Goal: Transaction & Acquisition: Purchase product/service

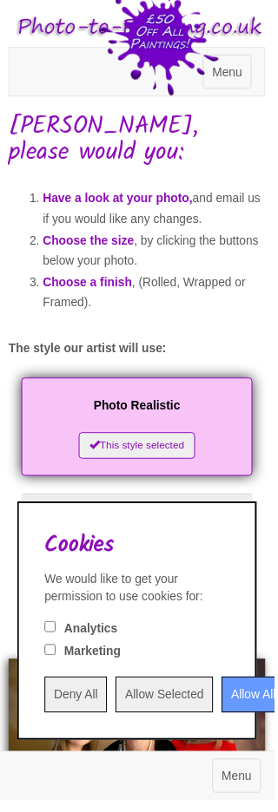
click at [93, 723] on input "Deny All" at bounding box center [76, 705] width 63 height 36
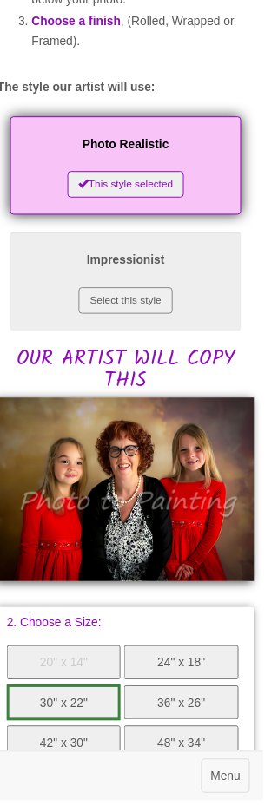
scroll to position [278, 0]
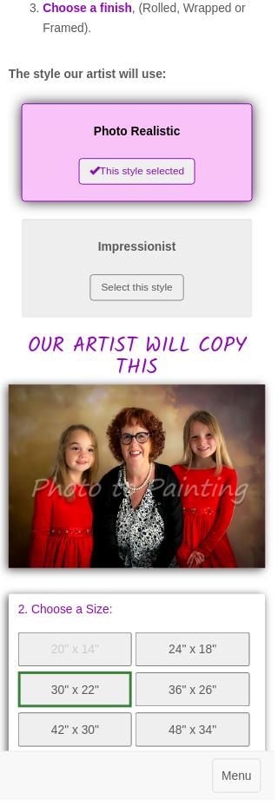
click at [213, 645] on button "24" x 18"" at bounding box center [194, 659] width 115 height 35
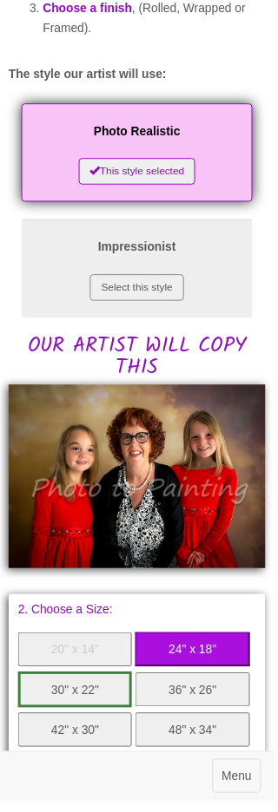
click at [95, 650] on button "20" x 14"" at bounding box center [75, 659] width 115 height 35
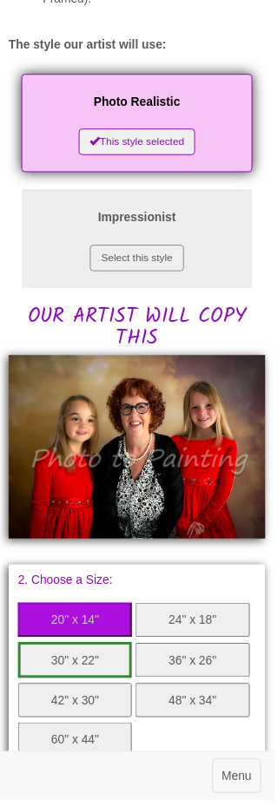
click at [192, 455] on img at bounding box center [139, 454] width 260 height 186
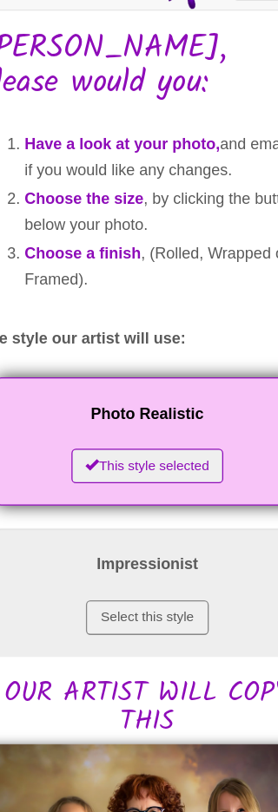
scroll to position [0, 0]
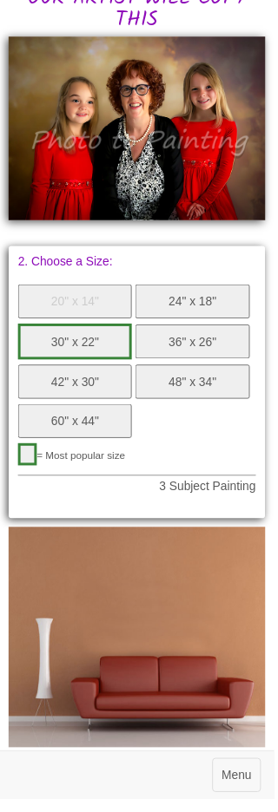
scroll to position [631, 0]
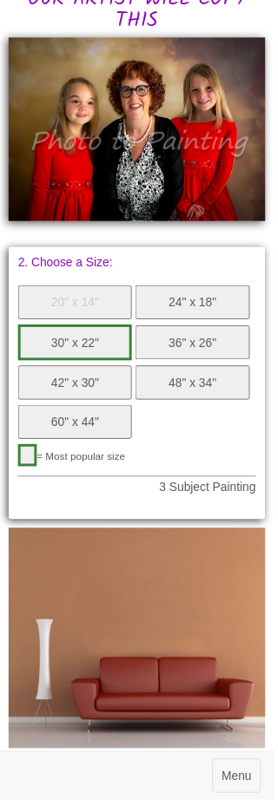
click at [201, 292] on button "24" x 18"" at bounding box center [194, 307] width 115 height 35
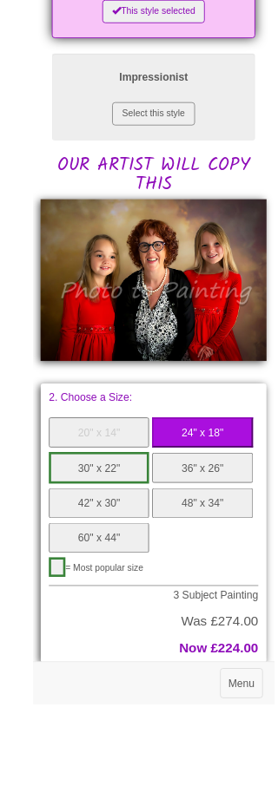
scroll to position [612, 0]
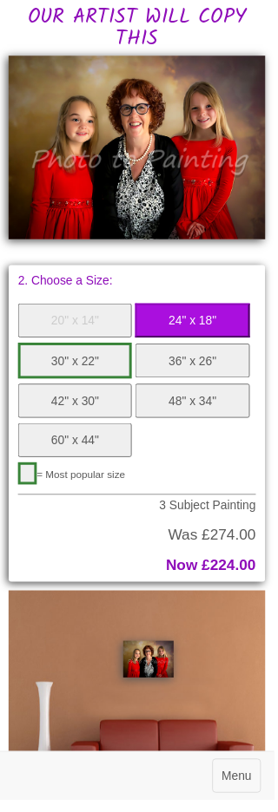
click at [94, 429] on button "60" x 44"" at bounding box center [75, 446] width 115 height 35
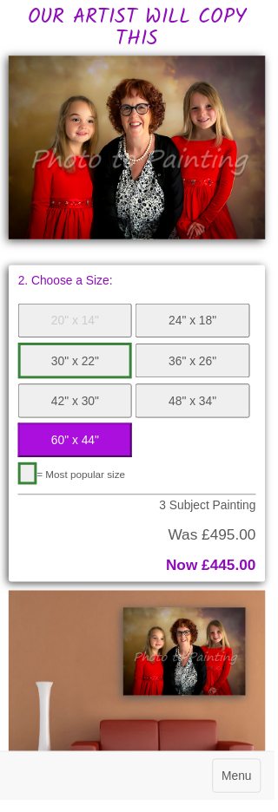
click at [204, 309] on button "24" x 18"" at bounding box center [194, 325] width 115 height 35
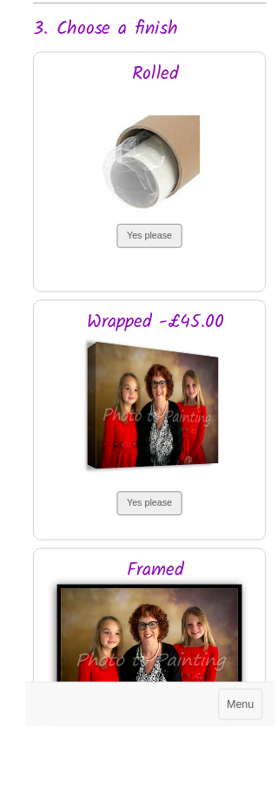
scroll to position [1527, 0]
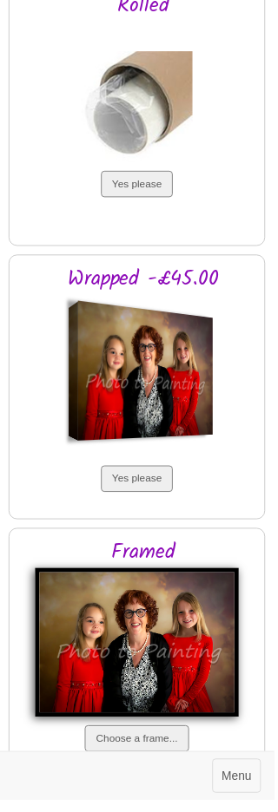
click at [158, 736] on button "Choose a frame..." at bounding box center [138, 749] width 105 height 27
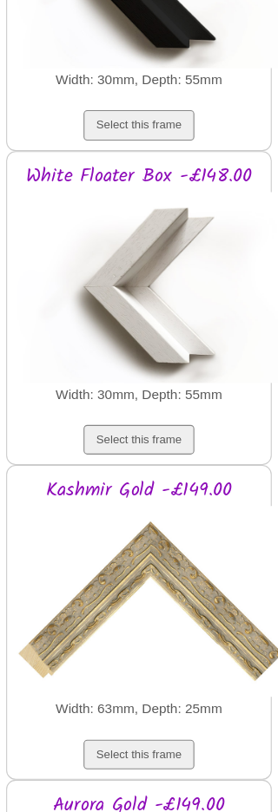
scroll to position [5669, 10]
